Goal: Information Seeking & Learning: Check status

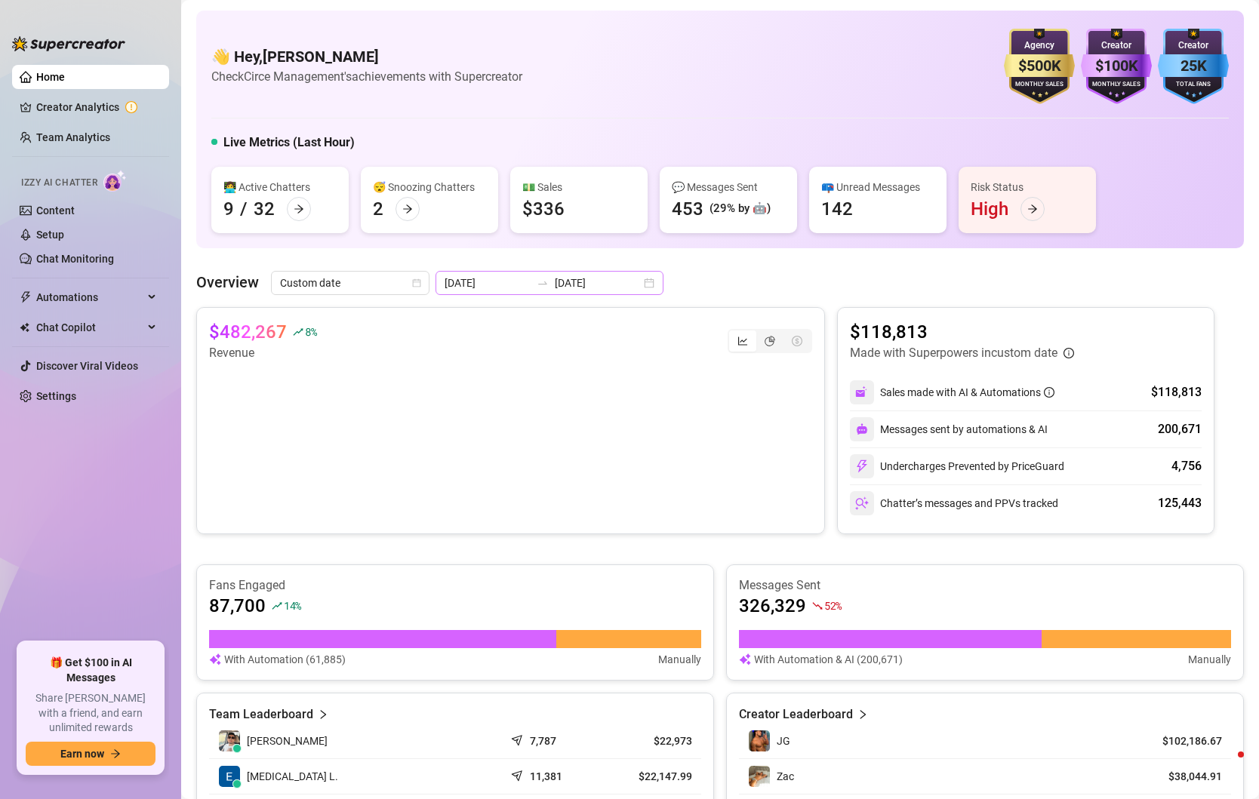
click at [615, 287] on div "[DATE] [DATE]" at bounding box center [549, 283] width 228 height 24
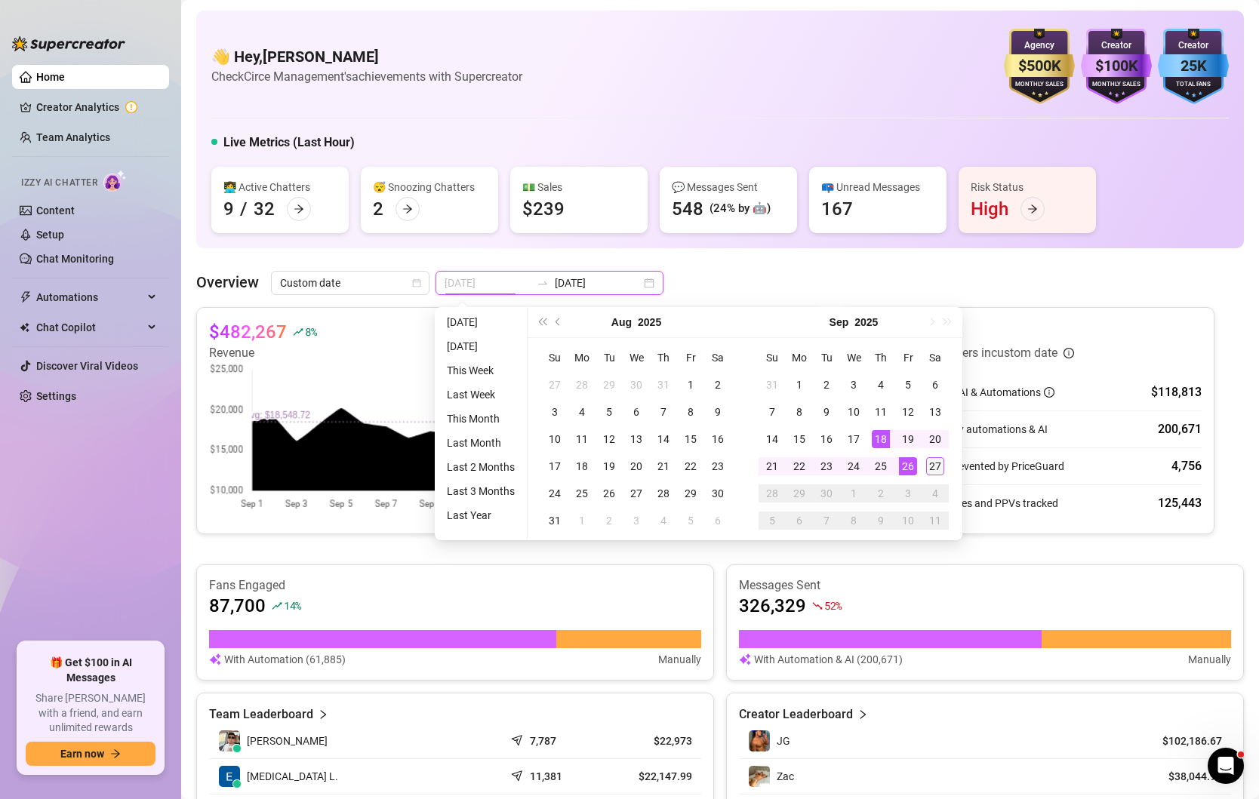
type input "[DATE]"
click at [936, 460] on div "27" at bounding box center [935, 466] width 18 height 18
type input "[DATE]"
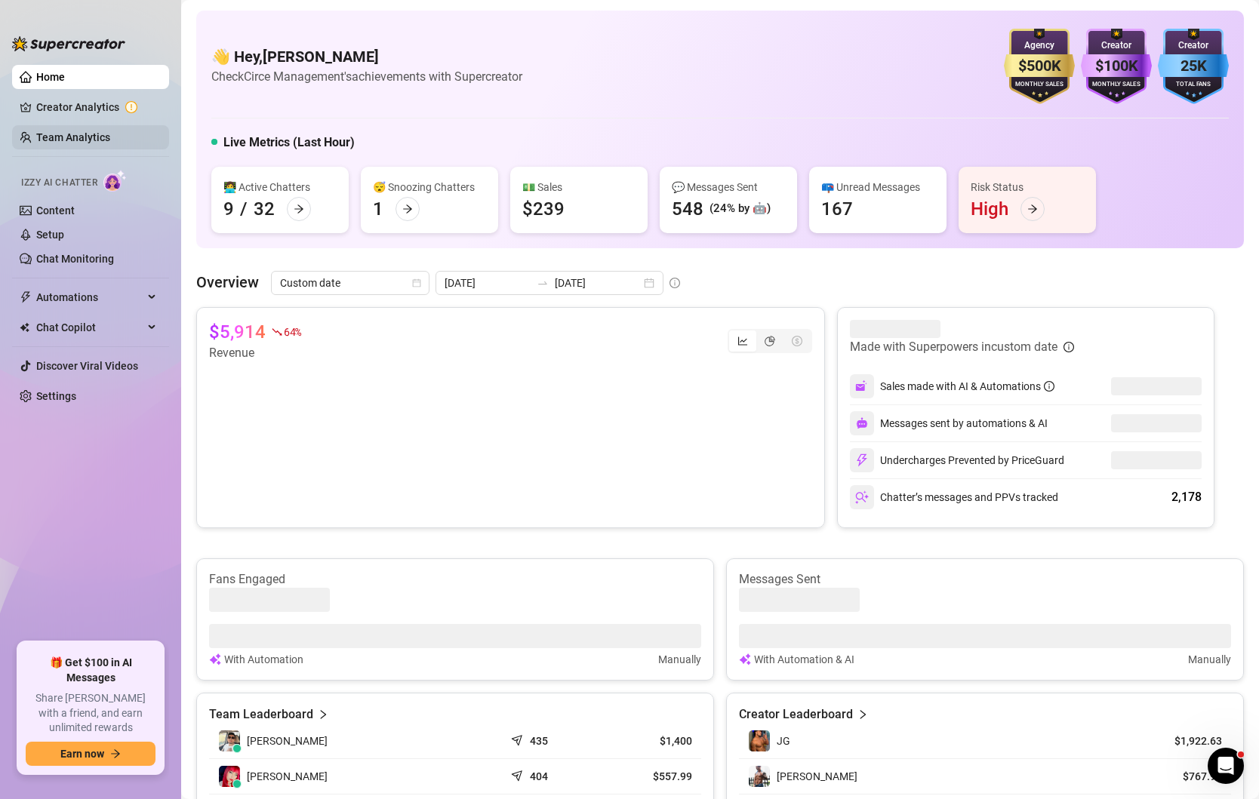
click at [66, 131] on link "Team Analytics" at bounding box center [73, 137] width 74 height 12
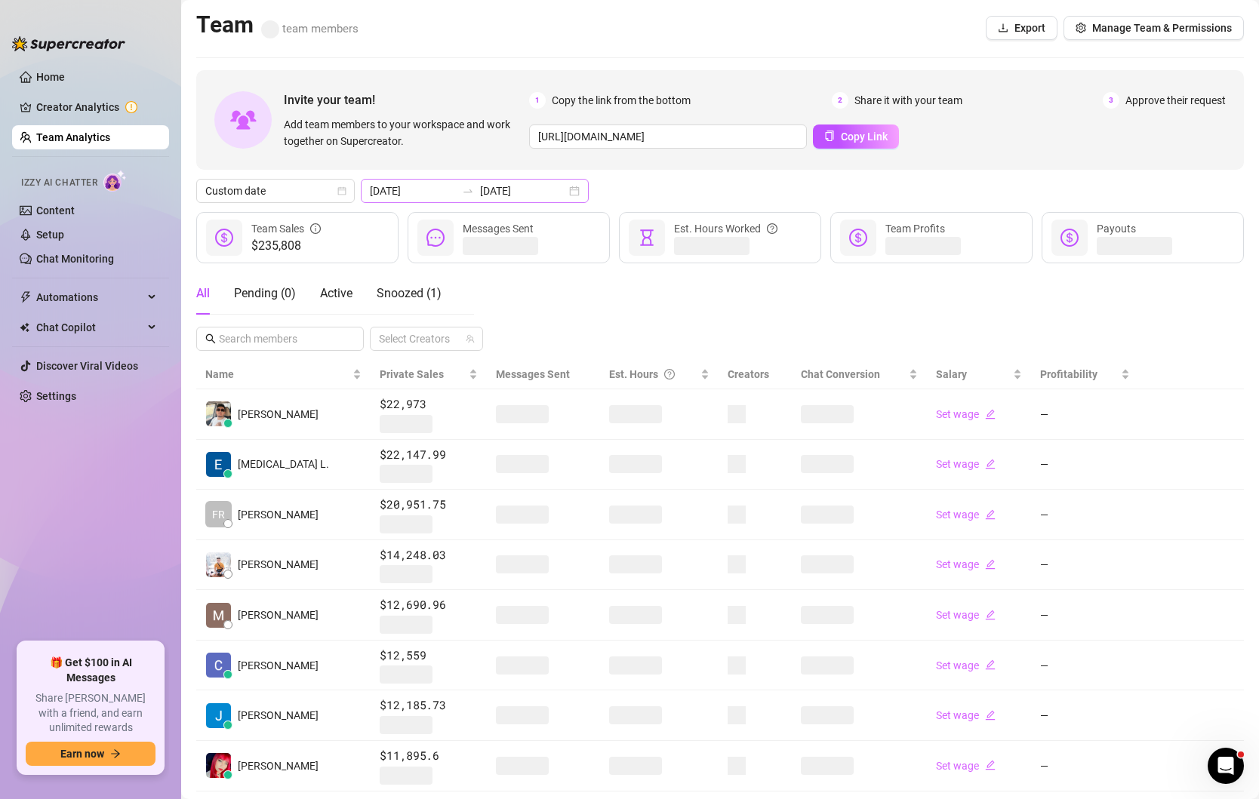
click at [543, 201] on div "[DATE] [DATE]" at bounding box center [475, 191] width 228 height 24
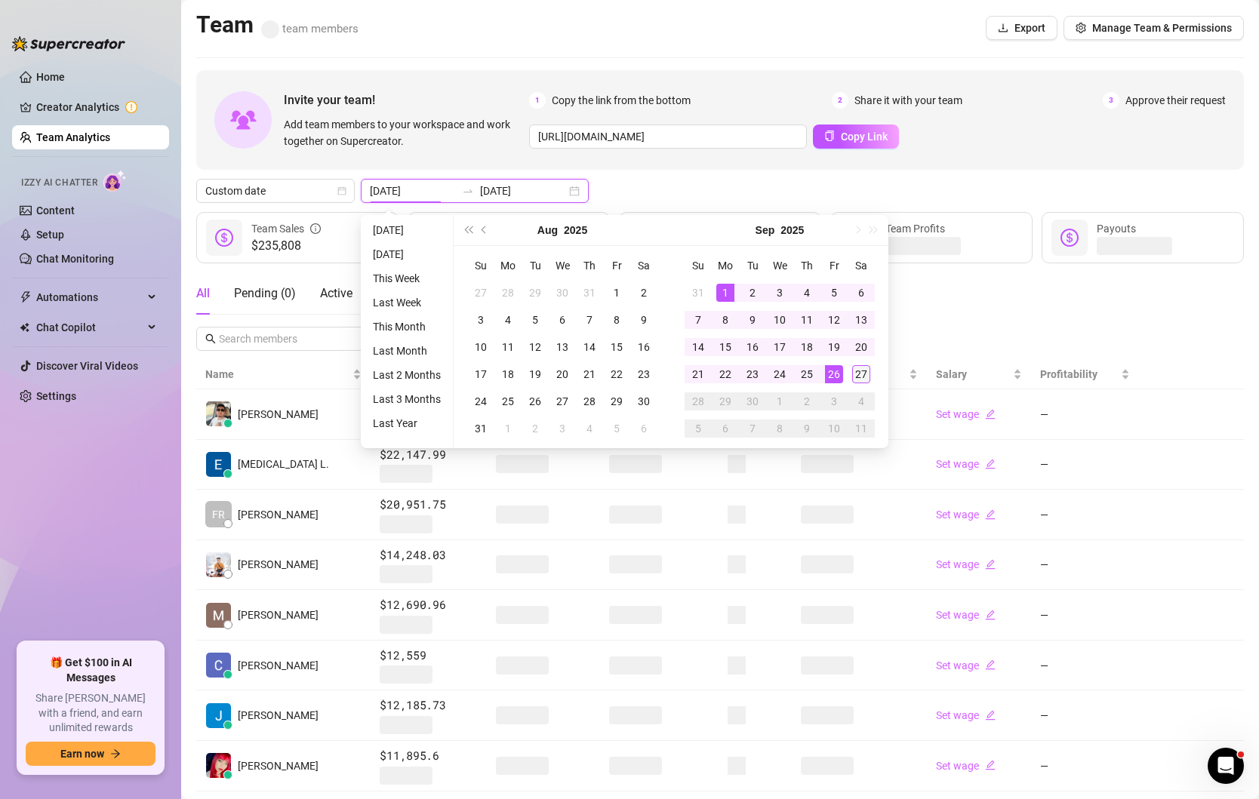
type input "[DATE]"
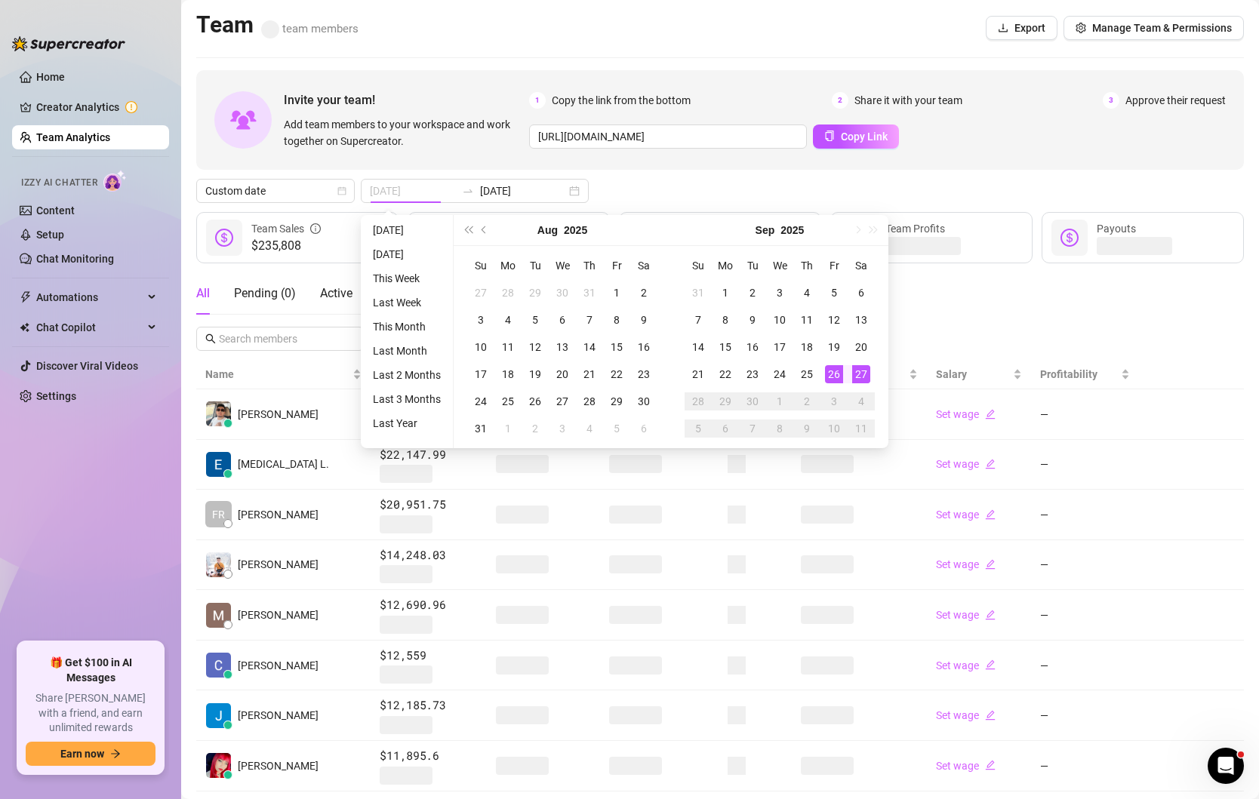
click at [854, 383] on td "27" at bounding box center [861, 374] width 27 height 27
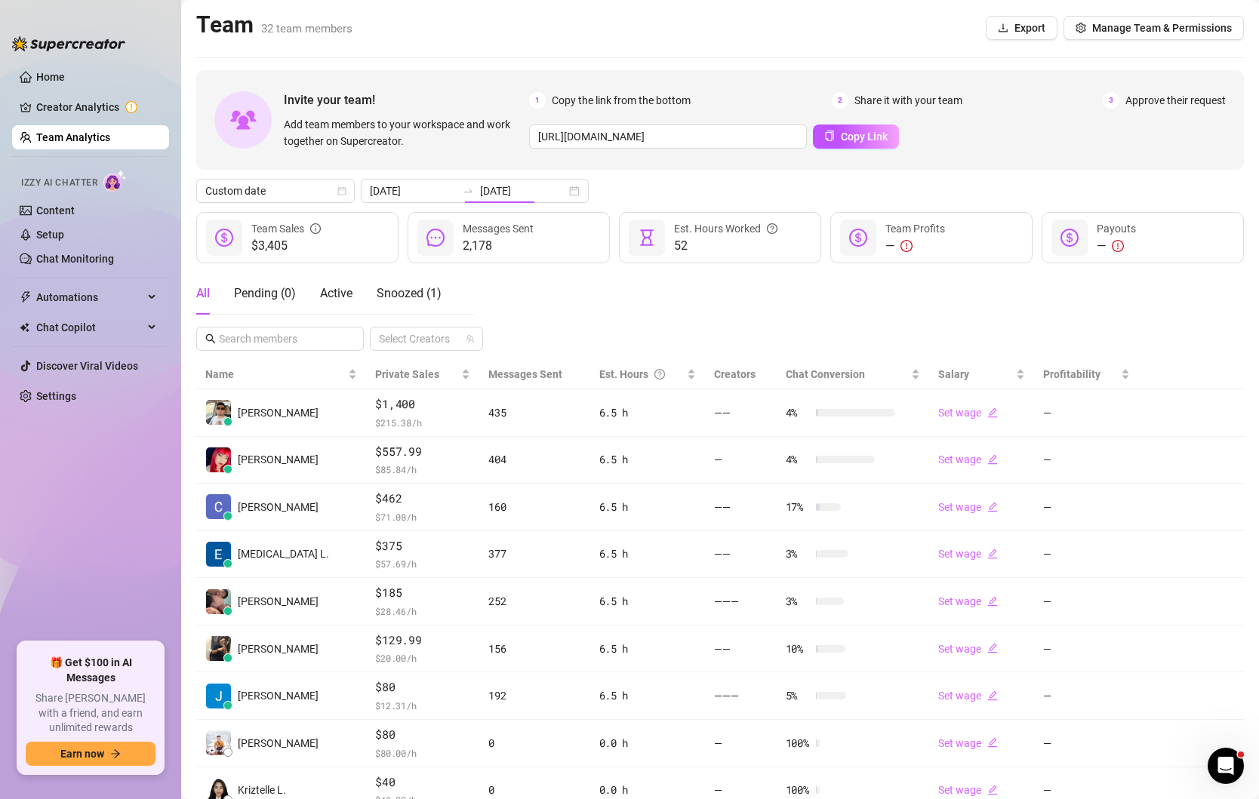
type input "[DATE]"
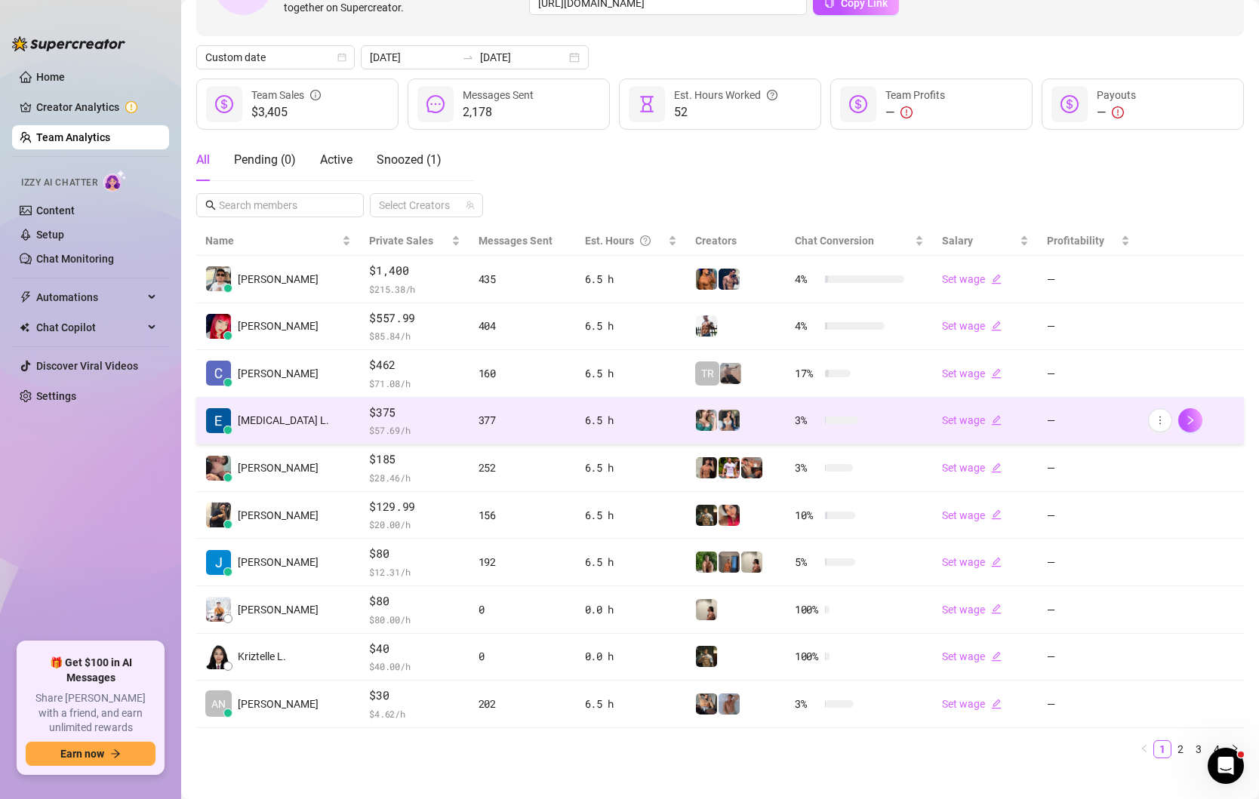
scroll to position [138, 0]
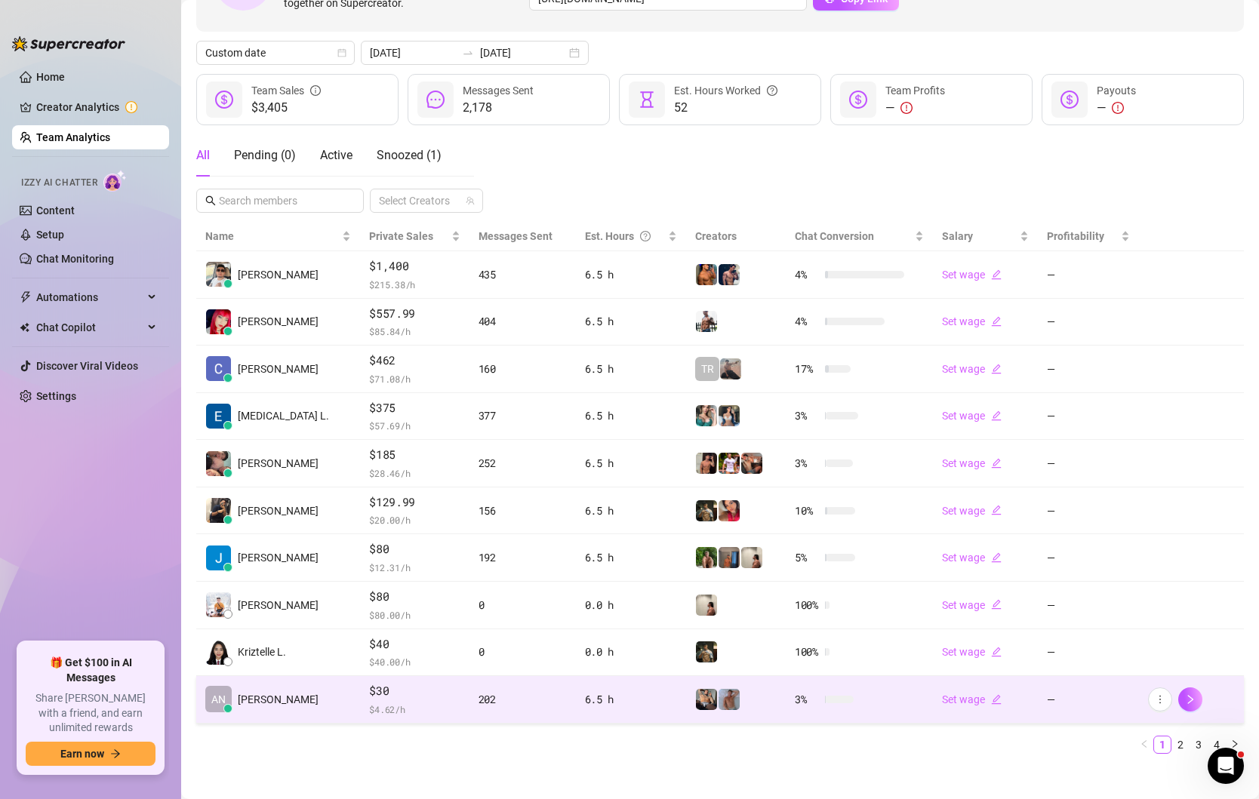
click at [479, 700] on div "202" at bounding box center [523, 699] width 88 height 17
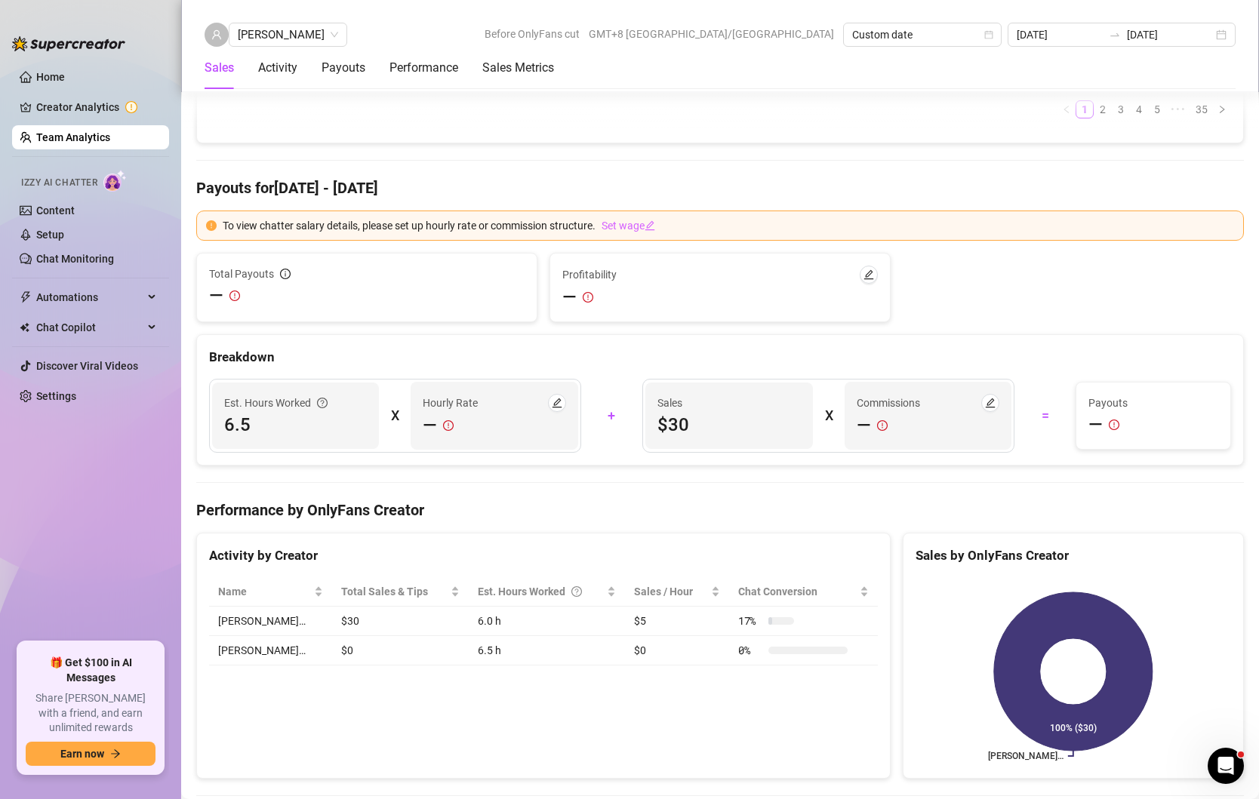
scroll to position [1769, 0]
